Goal: Information Seeking & Learning: Learn about a topic

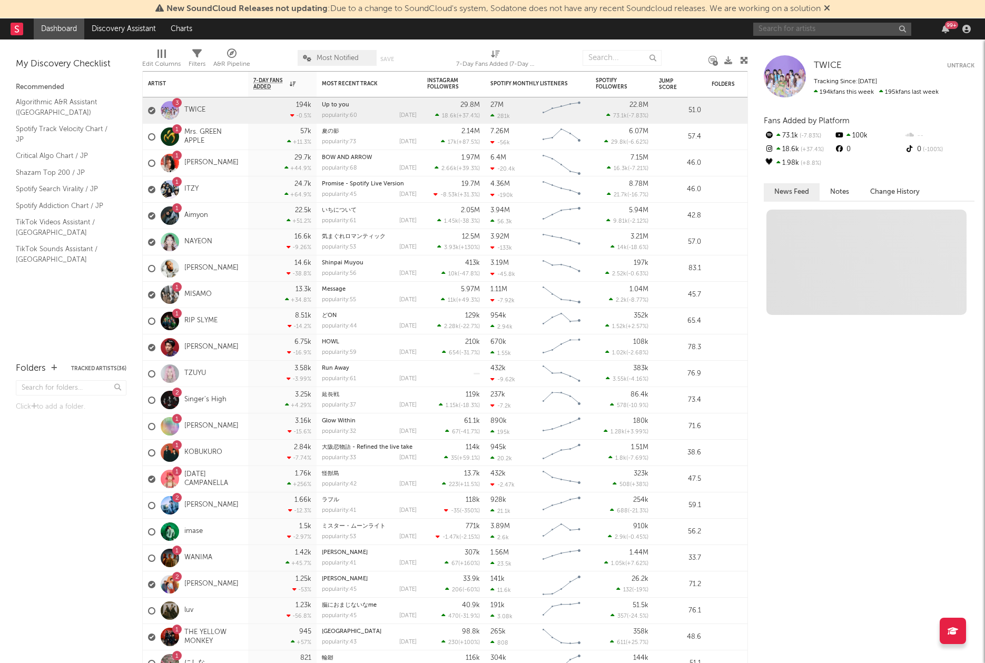
click at [780, 29] on input "text" at bounding box center [832, 29] width 158 height 13
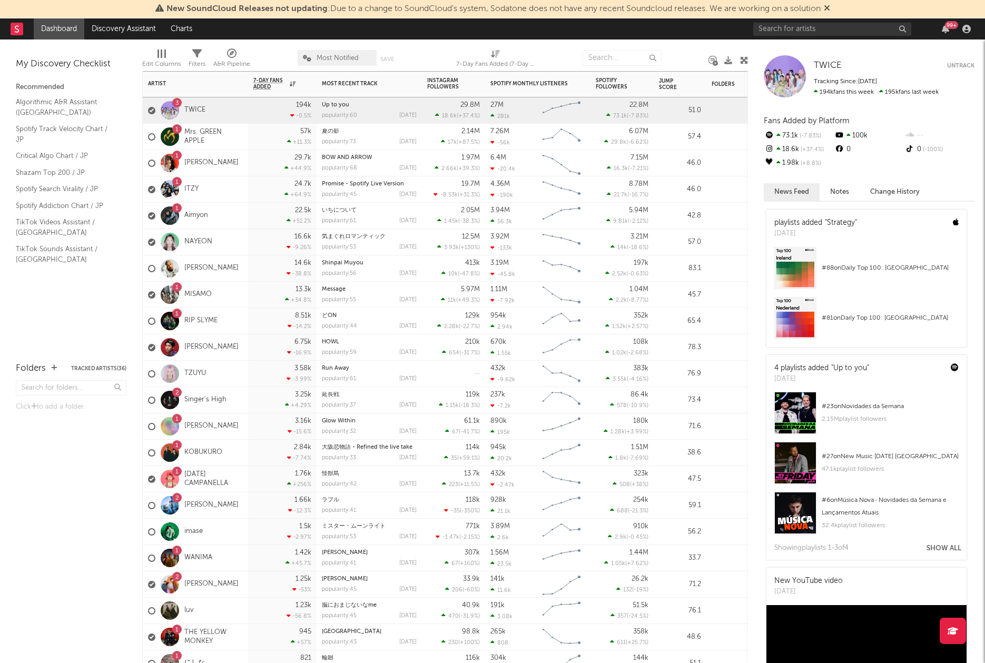
click at [189, 210] on div "1 Aimyon" at bounding box center [178, 216] width 60 height 31
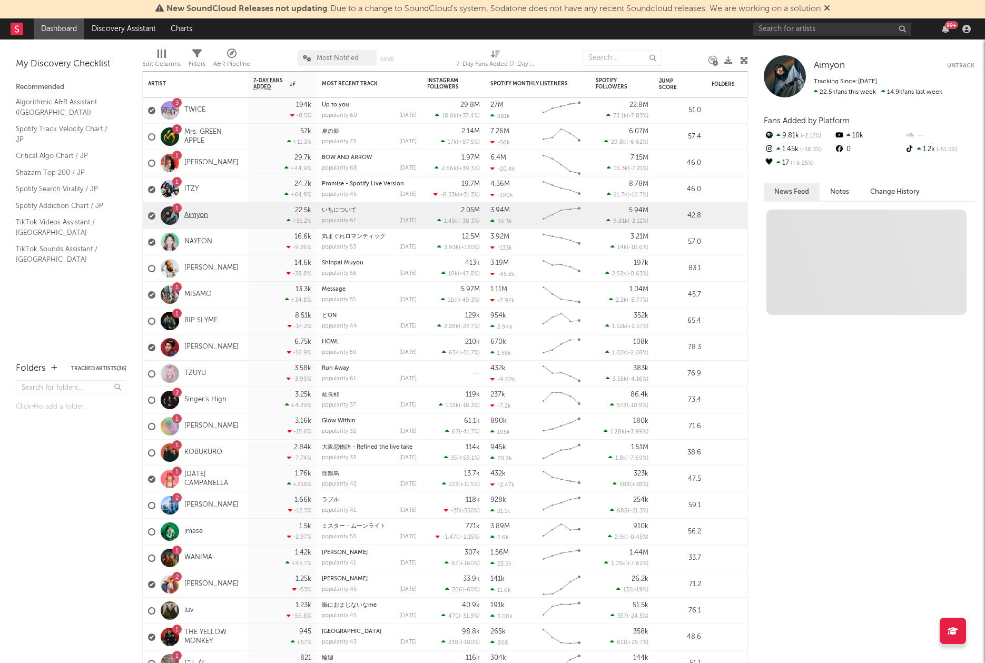
click at [189, 213] on link "Aimyon" at bounding box center [196, 215] width 24 height 9
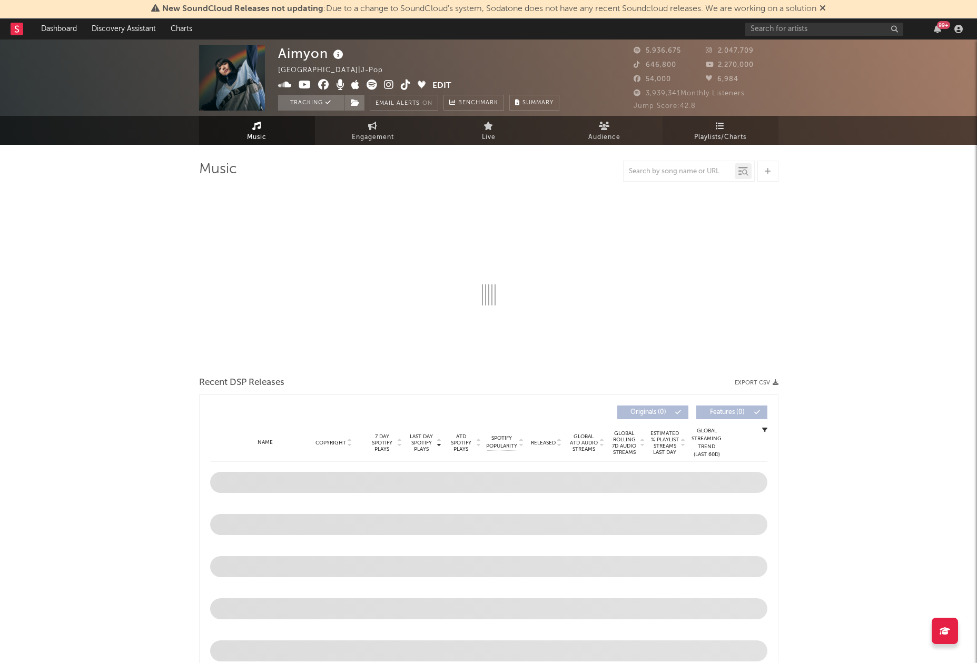
click at [723, 131] on span "Playlists/Charts" at bounding box center [720, 137] width 52 height 13
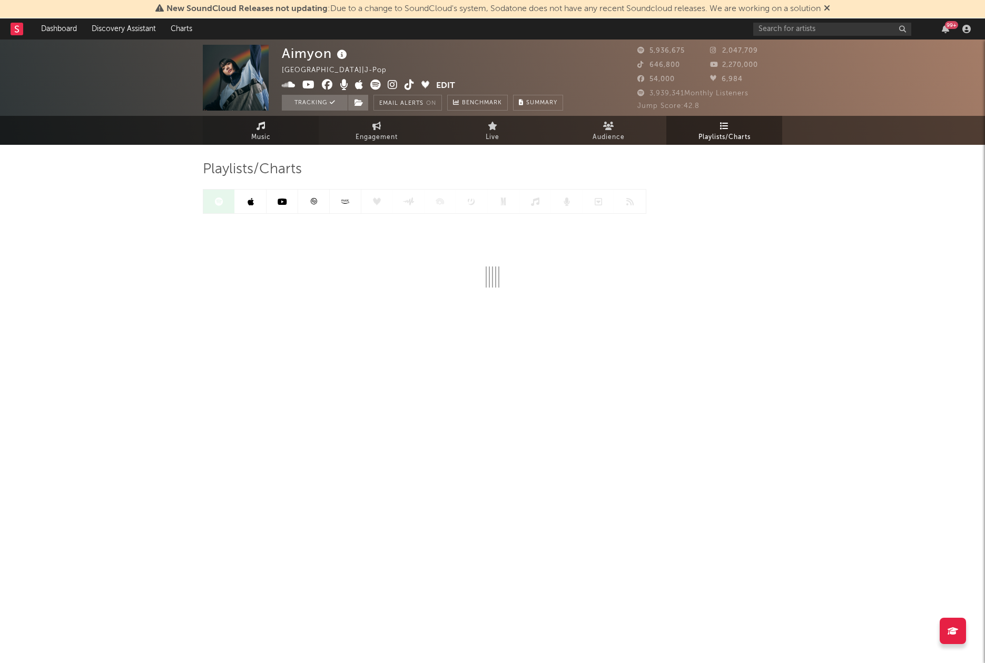
click at [275, 127] on link "Music" at bounding box center [261, 130] width 116 height 29
select select "6m"
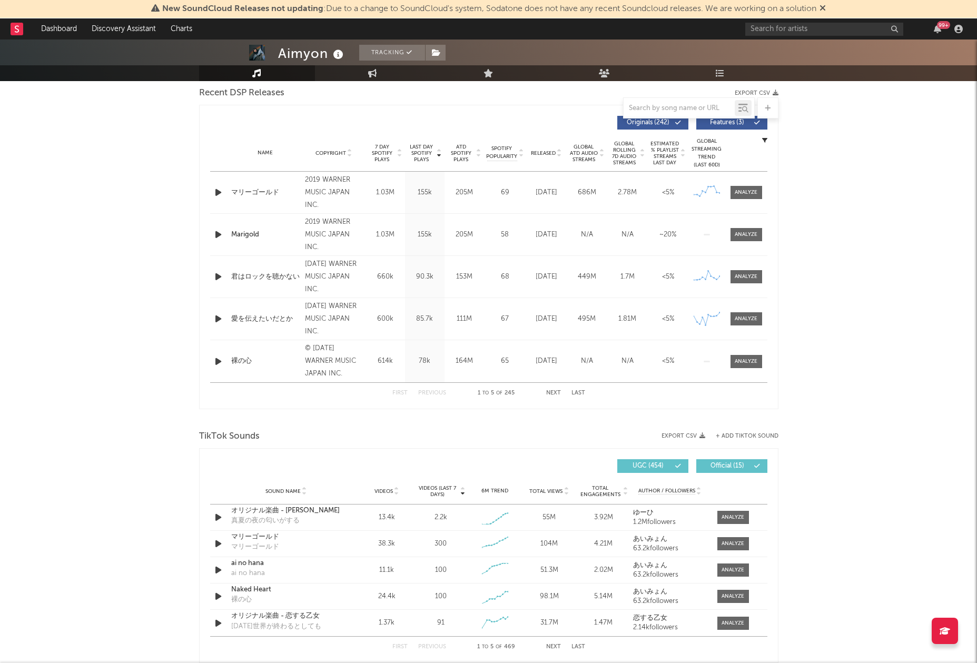
scroll to position [562, 0]
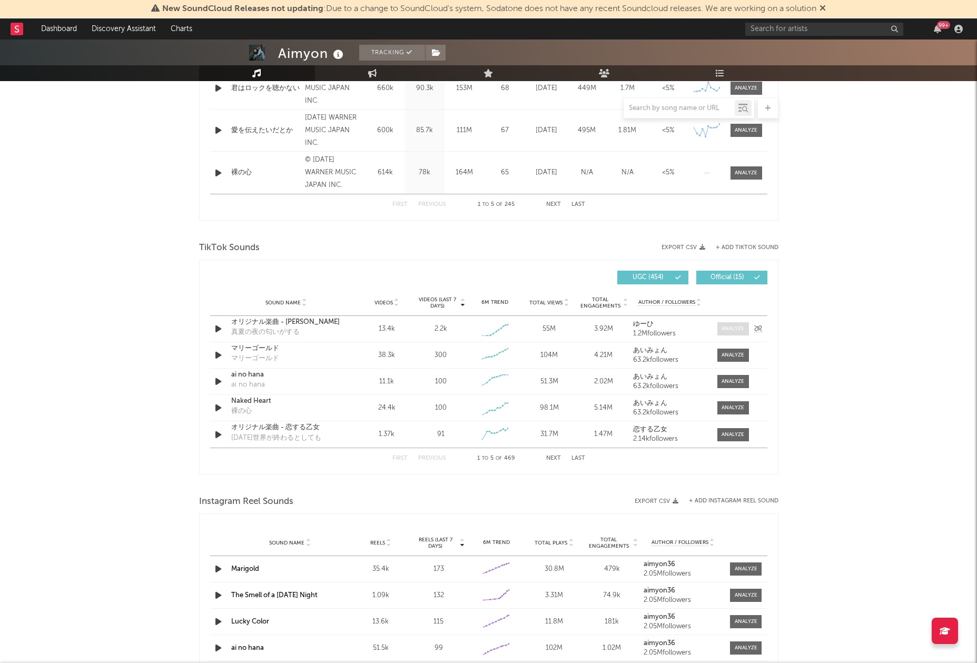
click at [732, 329] on div at bounding box center [733, 329] width 23 height 8
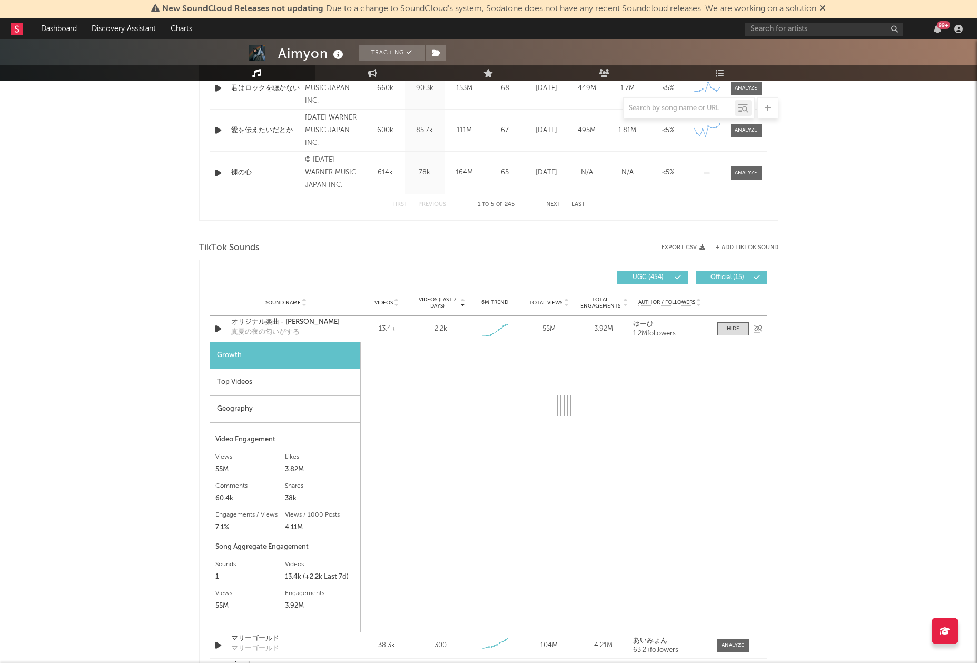
select select "1w"
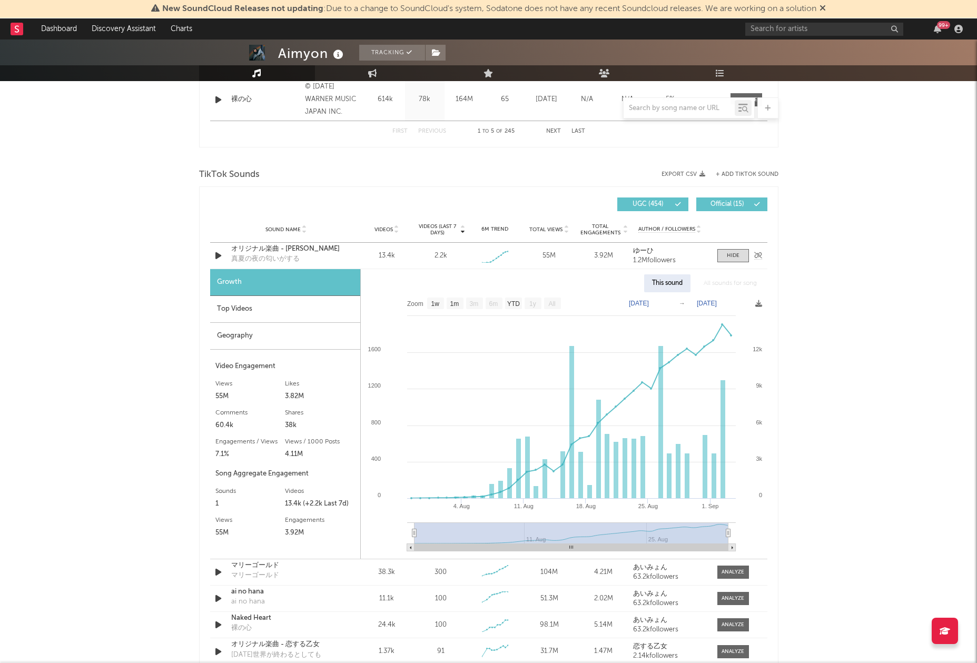
scroll to position [740, 0]
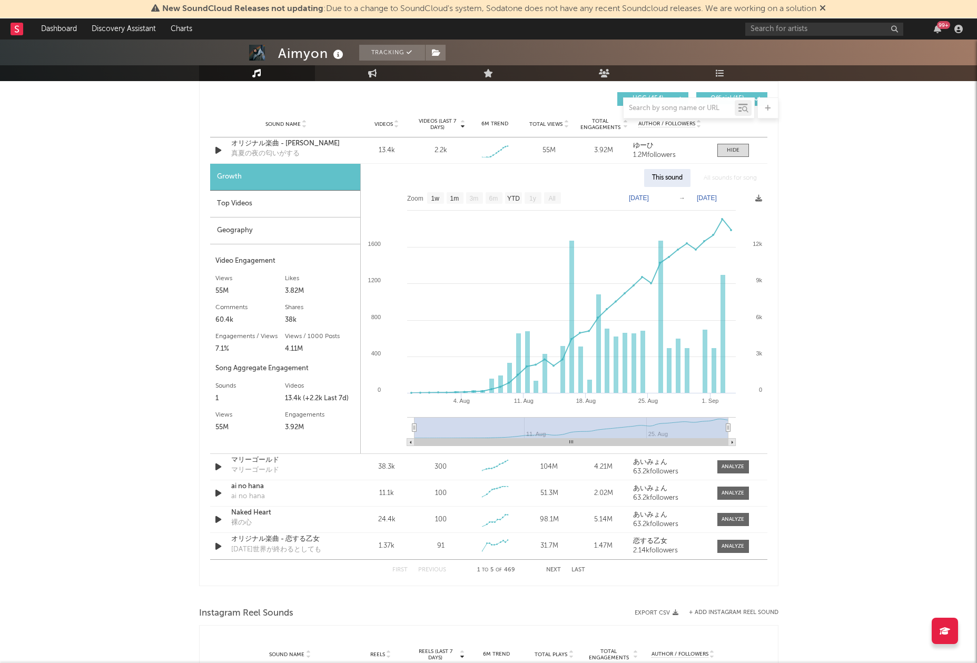
click at [249, 205] on div "Top Videos" at bounding box center [285, 204] width 150 height 27
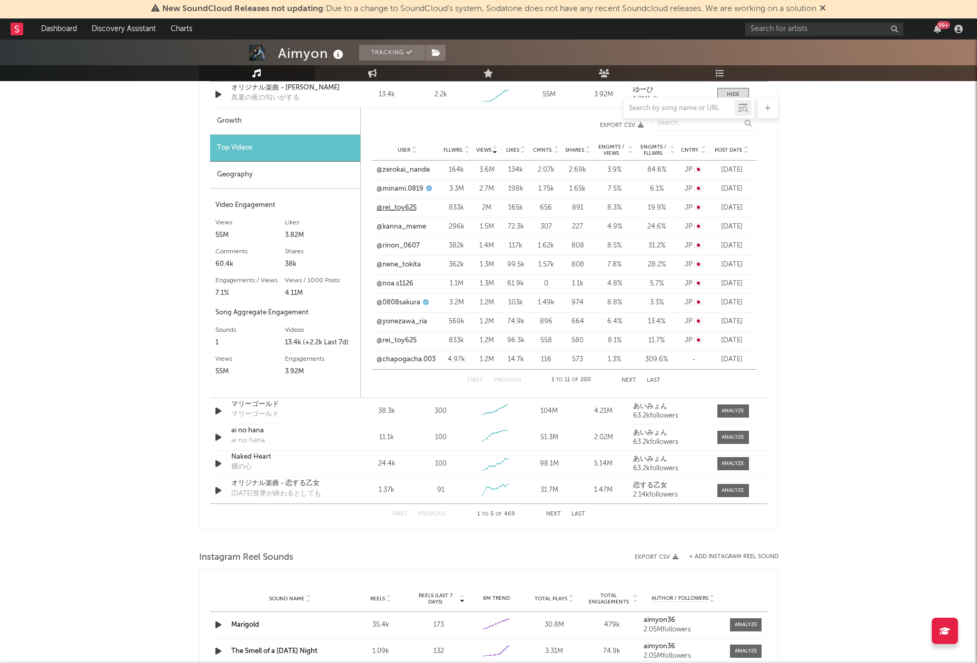
scroll to position [636, 0]
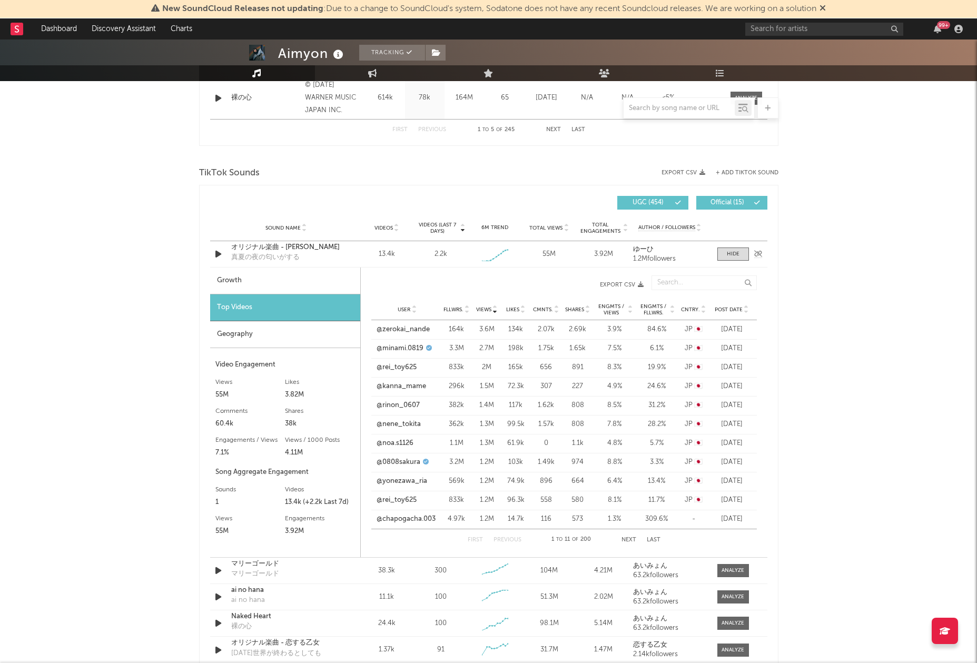
click at [643, 251] on strong "ゆーひ" at bounding box center [643, 249] width 21 height 7
click at [740, 309] on span "Post Date" at bounding box center [729, 310] width 28 height 6
click at [744, 309] on icon at bounding box center [746, 308] width 5 height 4
click at [406, 329] on link "@_yuhi_[DATE]" at bounding box center [401, 329] width 50 height 11
click at [261, 281] on div "Growth" at bounding box center [285, 281] width 150 height 27
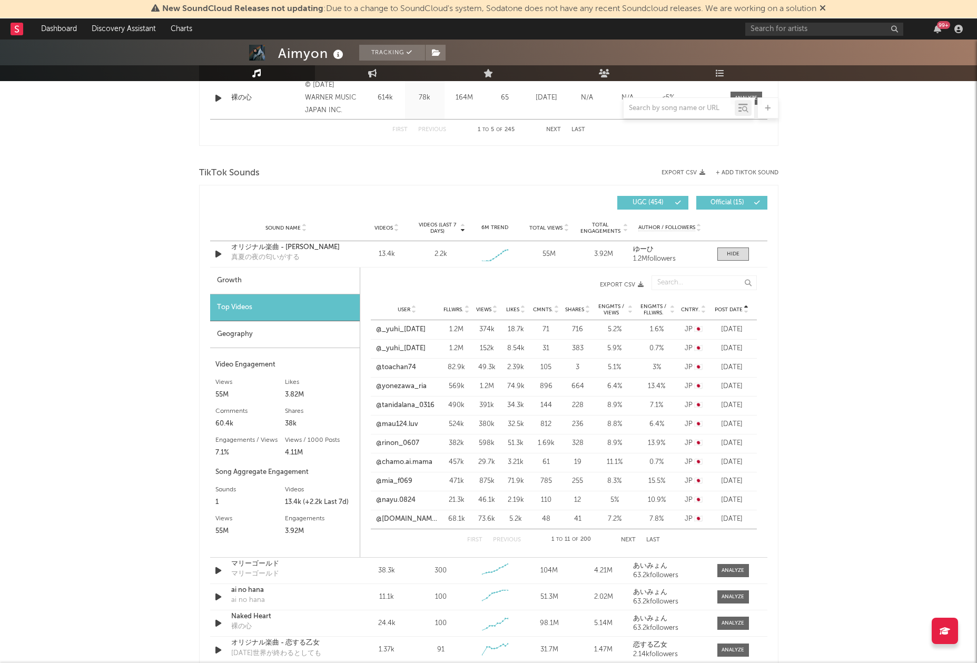
select select "1w"
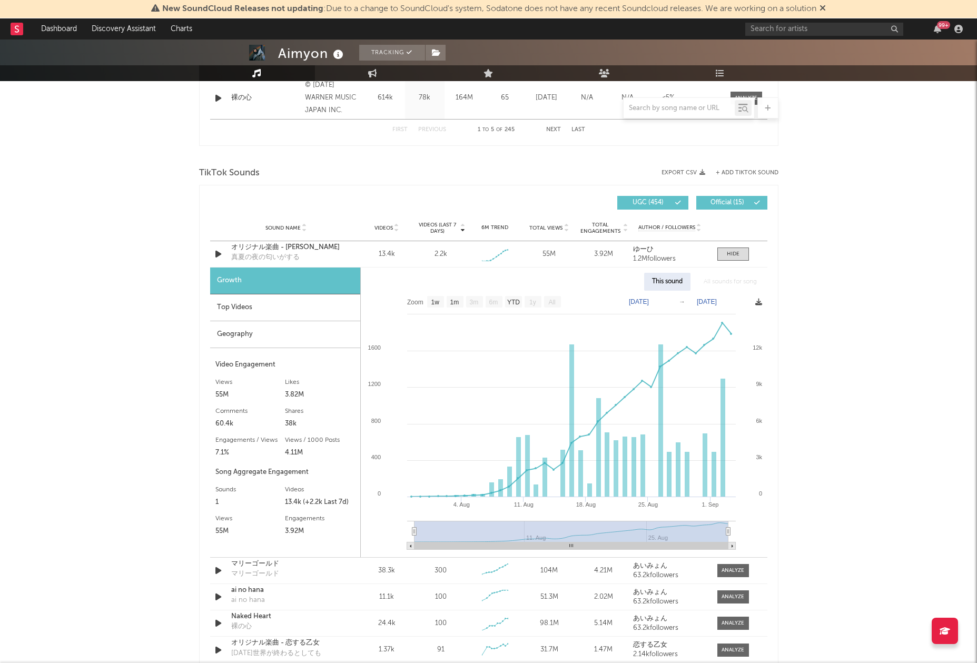
click at [760, 302] on icon at bounding box center [758, 302] width 7 height 7
click at [707, 328] on span "Download as PNG" at bounding box center [709, 331] width 105 height 18
click at [301, 300] on div "Top Videos" at bounding box center [285, 307] width 150 height 27
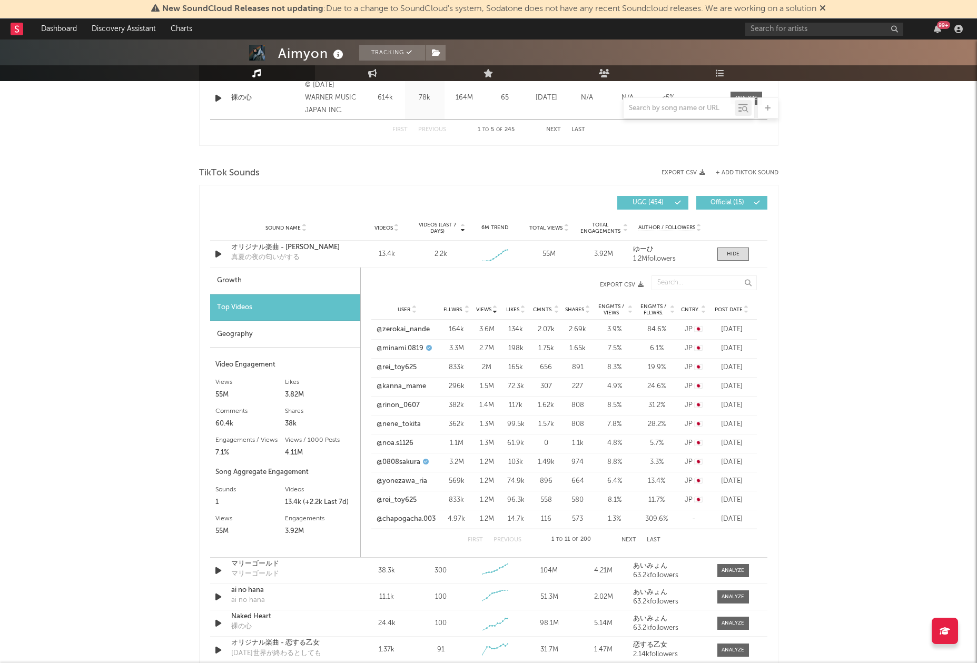
click at [640, 282] on icon "button" at bounding box center [641, 285] width 6 height 6
click at [846, 18] on div "99 +" at bounding box center [855, 28] width 221 height 21
click at [841, 26] on input "text" at bounding box center [824, 29] width 158 height 13
type input "ジ"
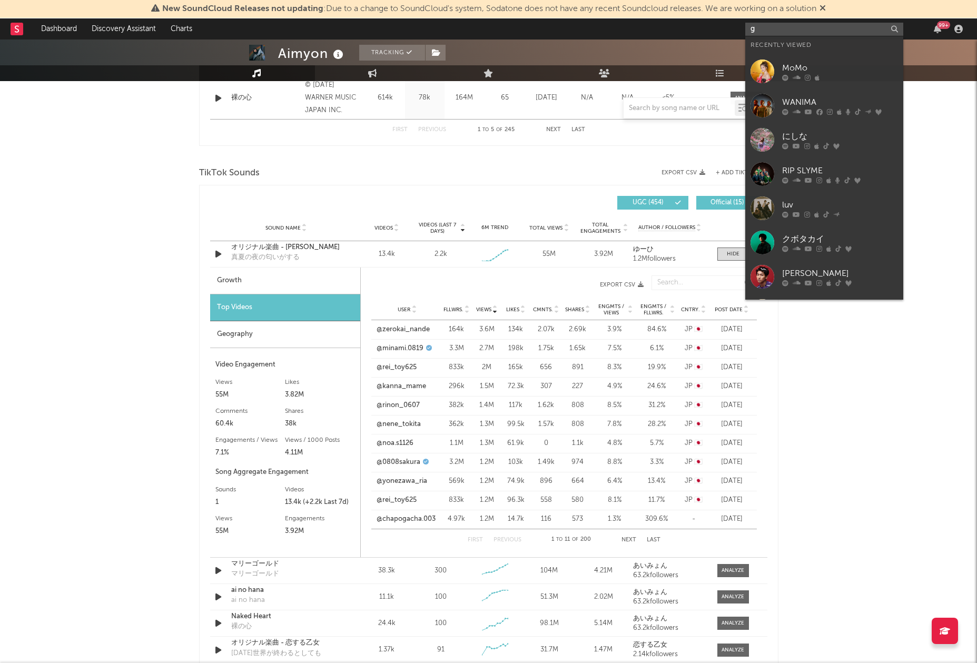
type input "げ"
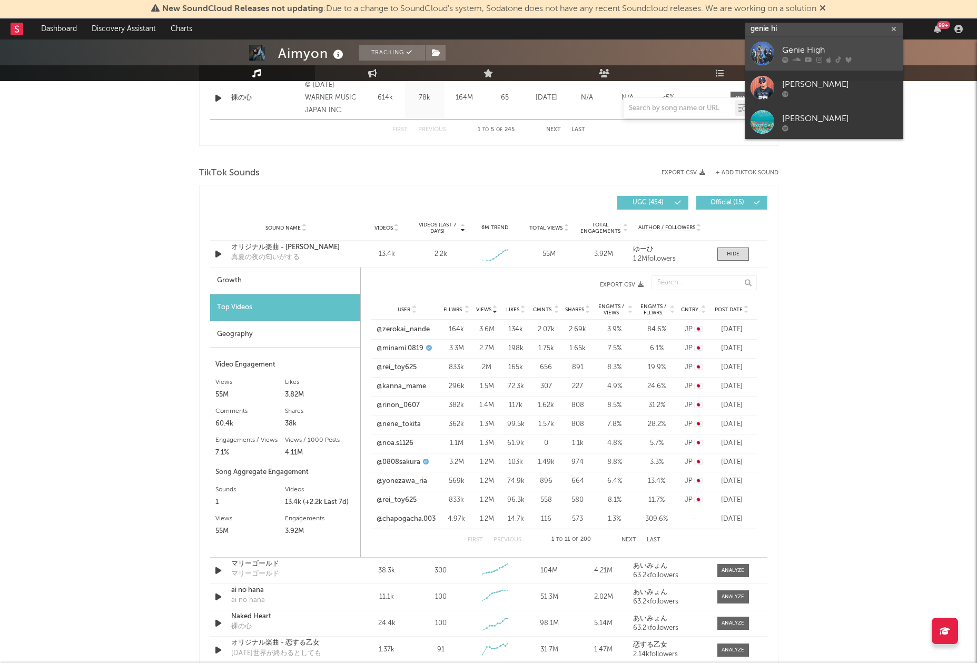
type input "genie hi"
click at [801, 48] on div "Genie High" at bounding box center [840, 50] width 116 height 13
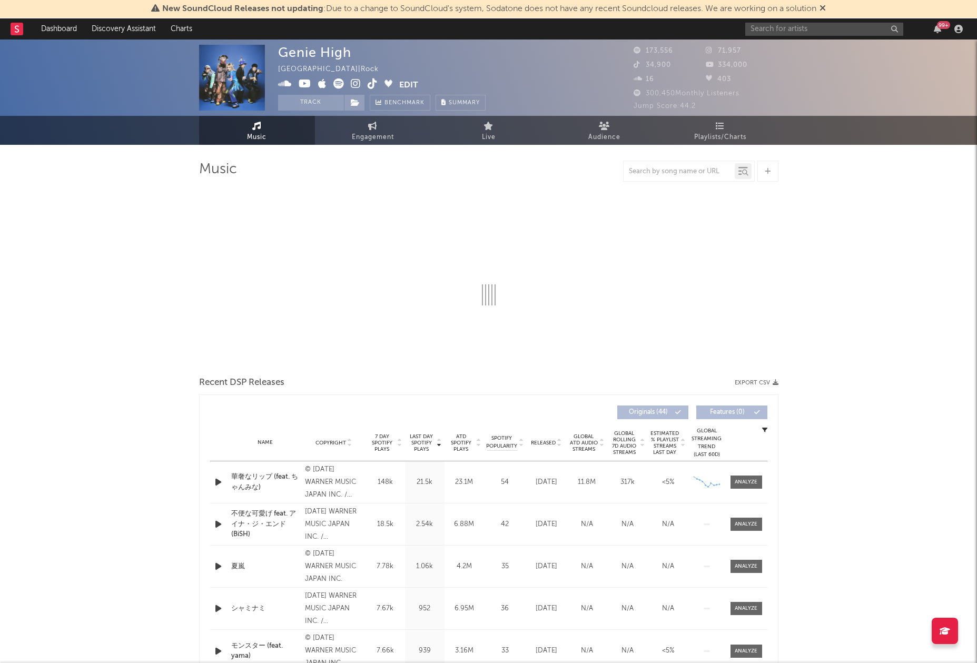
select select "6m"
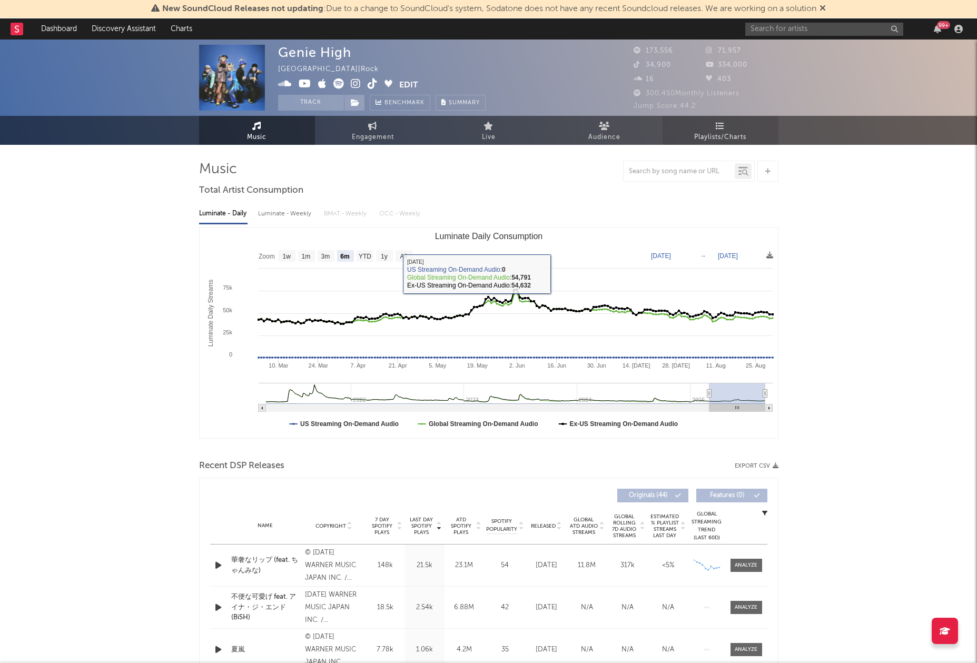
click at [731, 136] on span "Playlists/Charts" at bounding box center [720, 137] width 52 height 13
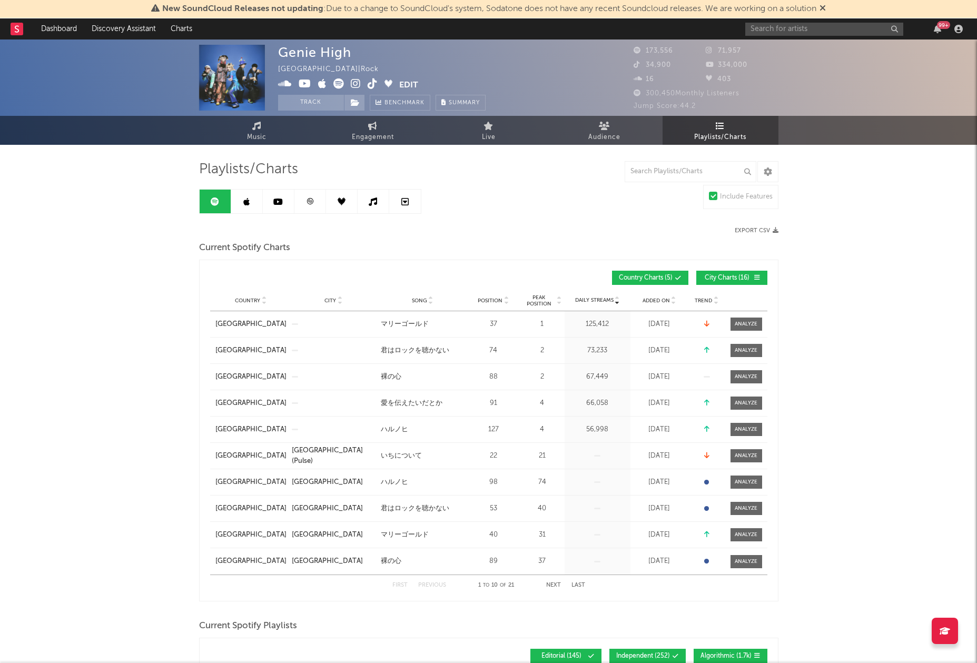
click at [662, 172] on input "text" at bounding box center [691, 171] width 132 height 21
type input "a"
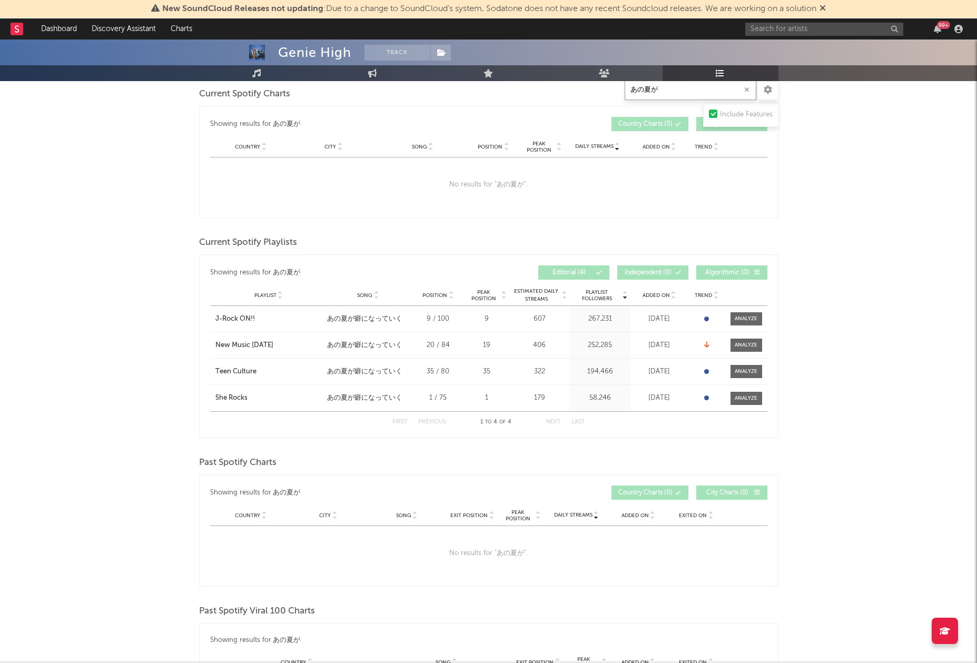
scroll to position [162, 0]
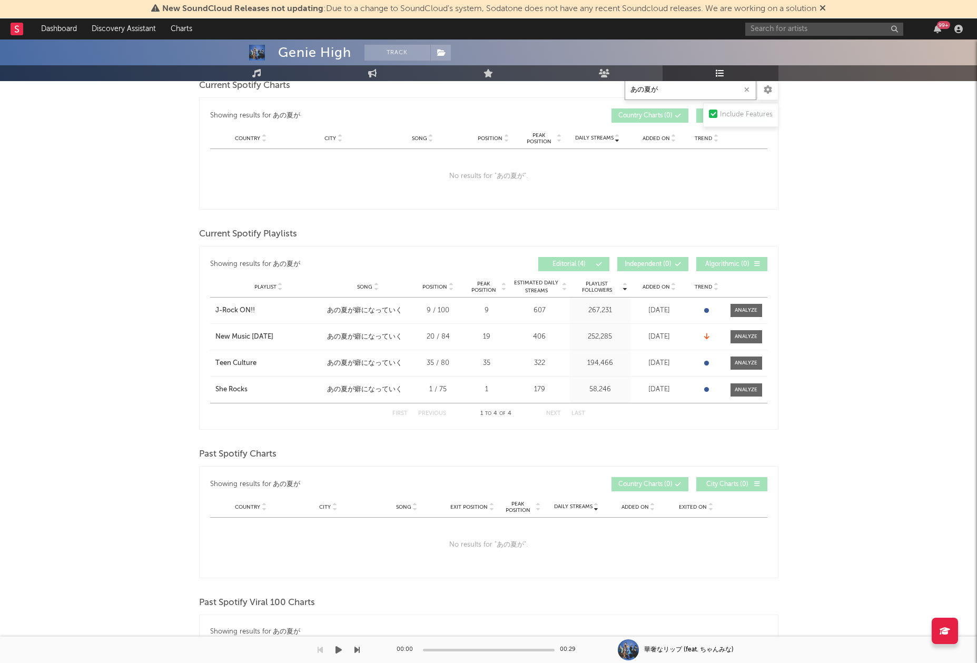
type input "あの夏が"
drag, startPoint x: 180, startPoint y: 314, endPoint x: 257, endPoint y: 317, distance: 77.5
click at [257, 317] on div "Genie High Track [GEOGRAPHIC_DATA] | Rock Edit Track Benchmark Summary 173,556 …" at bounding box center [488, 407] width 977 height 1060
copy div "J-Rock ON!!"
drag, startPoint x: 176, startPoint y: 340, endPoint x: 340, endPoint y: 424, distance: 183.8
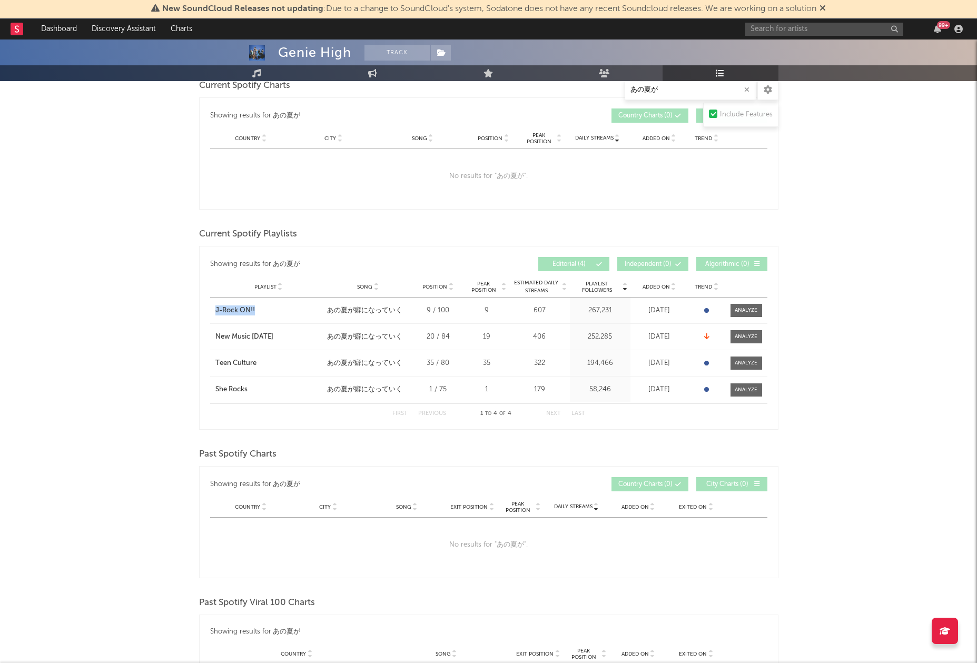
click at [307, 337] on div "Genie High Track [GEOGRAPHIC_DATA] | Rock Edit Track Benchmark Summary 173,556 …" at bounding box center [488, 407] width 977 height 1060
copy div "New Music [DATE]"
drag, startPoint x: 165, startPoint y: 368, endPoint x: 265, endPoint y: 366, distance: 100.1
click at [265, 366] on div "Genie High Track [GEOGRAPHIC_DATA] | Rock Edit Track Benchmark Summary 173,556 …" at bounding box center [488, 407] width 977 height 1060
copy div "Teen Culture"
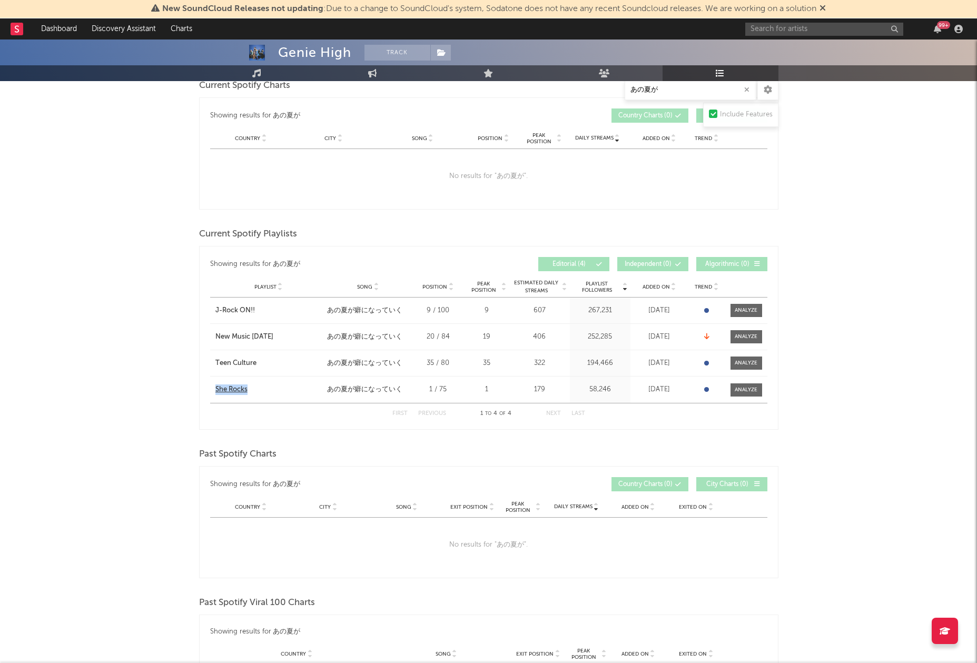
drag, startPoint x: 178, startPoint y: 391, endPoint x: 260, endPoint y: 392, distance: 82.7
click at [260, 392] on div "Genie High Track [GEOGRAPHIC_DATA] | Rock Edit Track Benchmark Summary 173,556 …" at bounding box center [488, 407] width 977 height 1060
copy div "She Rocks"
